Goal: Find specific page/section

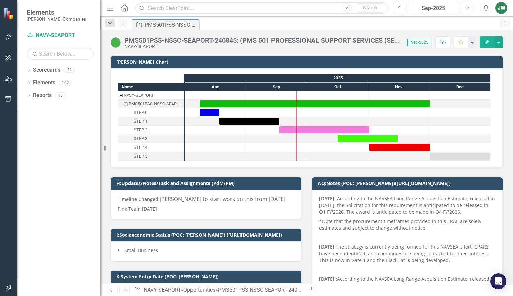
click at [42, 16] on span "Elements" at bounding box center [56, 12] width 59 height 8
click at [126, 11] on icon "Home" at bounding box center [124, 7] width 9 height 7
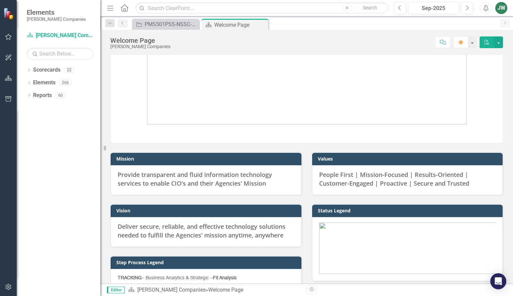
scroll to position [67, 0]
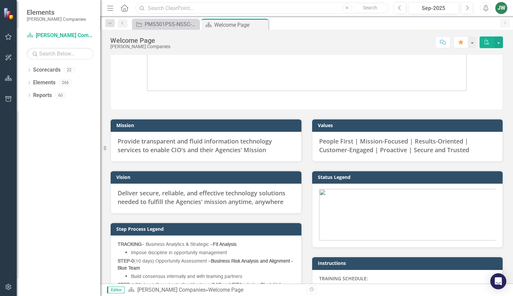
click at [231, 8] on input "text" at bounding box center [261, 8] width 253 height 12
type input "pm"
click at [173, 23] on div "PMS501PSS-NSSC-SEAPORT-240845: (PMS 501 PROFESSIONAL SUPPORT SERVICES (SEAPORT …" at bounding box center [167, 24] width 44 height 8
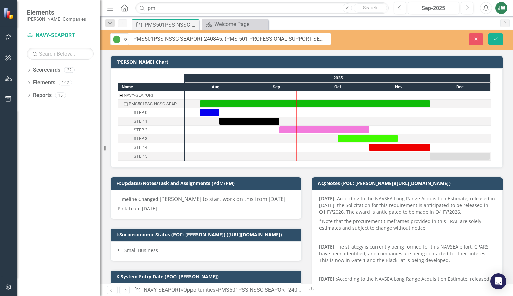
drag, startPoint x: 125, startPoint y: 41, endPoint x: 238, endPoint y: 41, distance: 113.0
drag, startPoint x: 133, startPoint y: 39, endPoint x: 222, endPoint y: 38, distance: 89.3
click at [222, 38] on input "PMS501PSS-NSSC-SEAPORT-240845: (PMS 501 PROFESSIONAL SUPPORT SERVICES (SEAPORT …" at bounding box center [230, 39] width 202 height 12
drag, startPoint x: 477, startPoint y: 39, endPoint x: 252, endPoint y: 71, distance: 227.5
click at [476, 40] on icon "Close" at bounding box center [476, 39] width 6 height 5
